Goal: Transaction & Acquisition: Purchase product/service

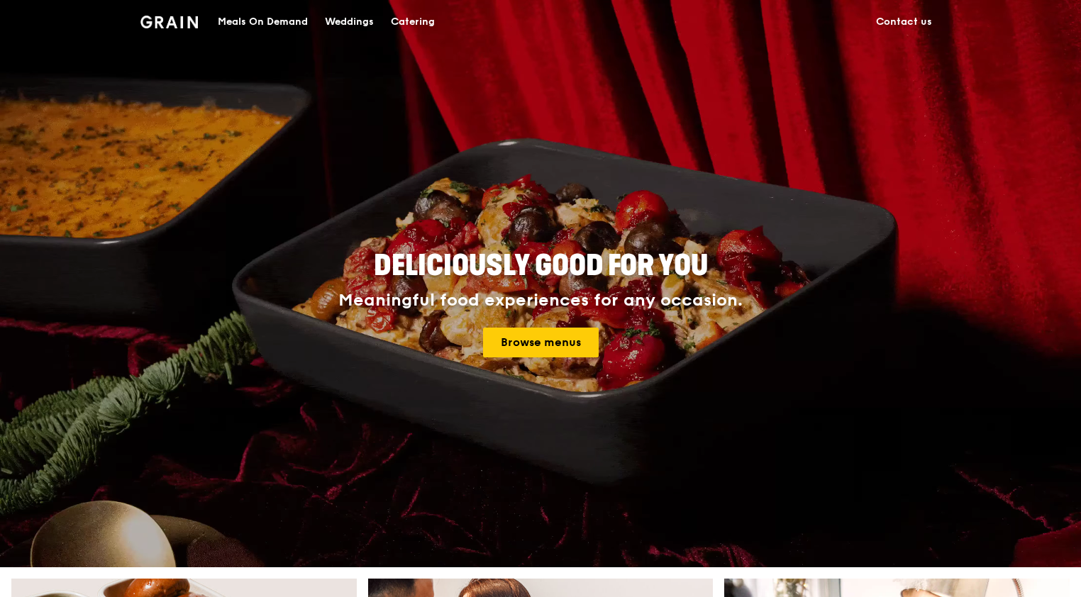
click at [389, 27] on link "Catering" at bounding box center [412, 22] width 61 height 43
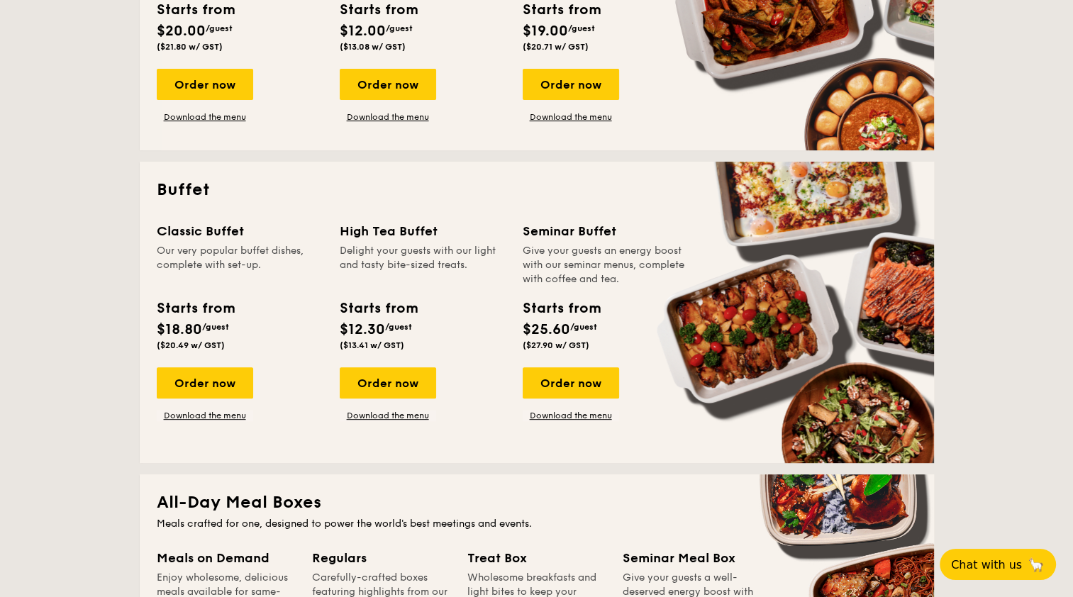
scroll to position [496, 0]
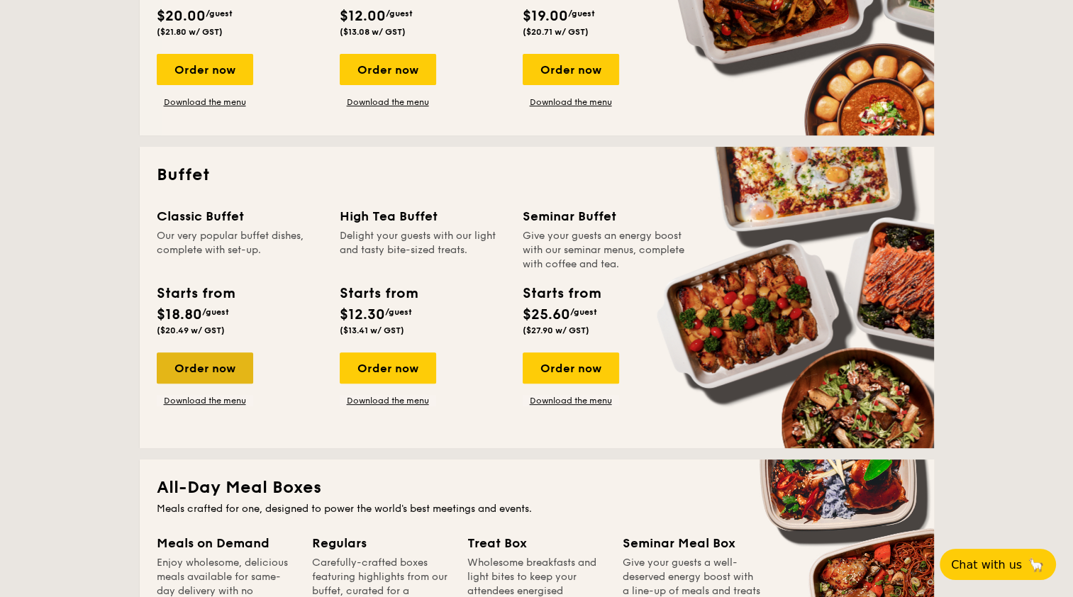
click at [226, 367] on div "Order now" at bounding box center [205, 367] width 96 height 31
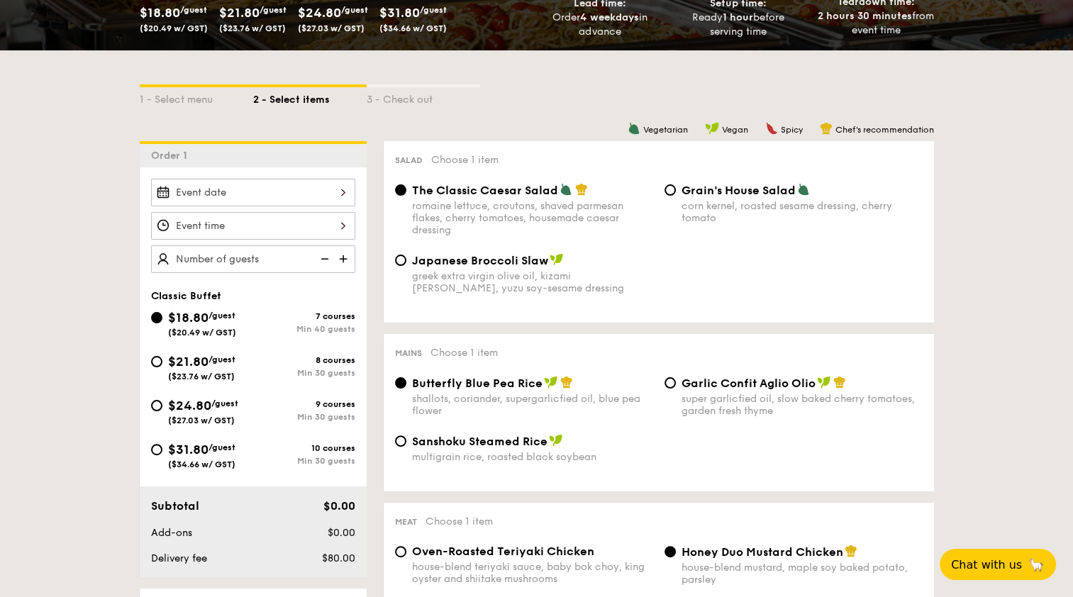
scroll to position [284, 0]
